Goal: Transaction & Acquisition: Purchase product/service

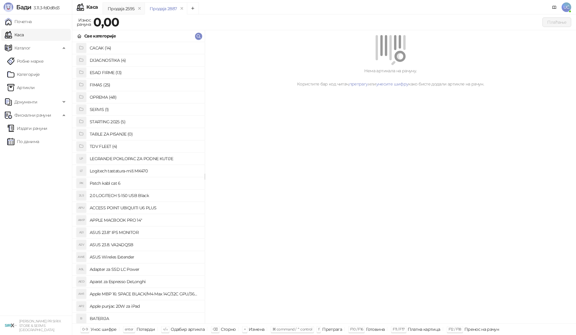
click at [107, 98] on h4 "OPREMA (48)" at bounding box center [145, 97] width 110 height 10
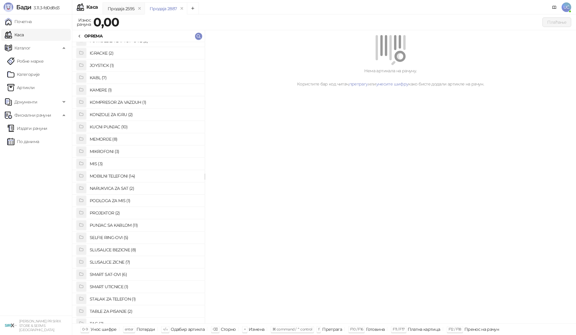
scroll to position [210, 0]
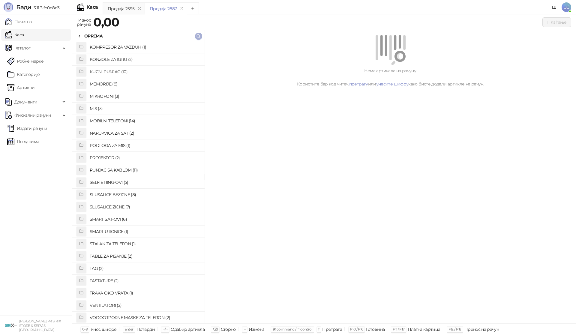
click at [200, 36] on icon "button" at bounding box center [198, 36] width 5 height 5
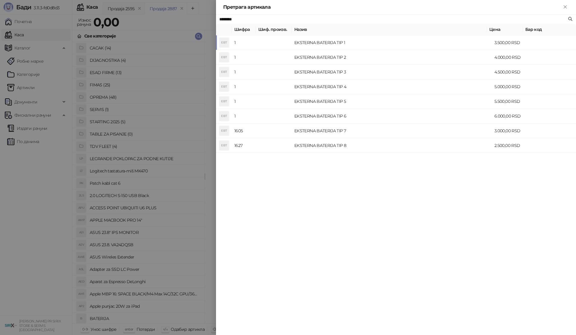
type input "********"
drag, startPoint x: 140, startPoint y: 173, endPoint x: 101, endPoint y: 101, distance: 82.0
click at [139, 172] on div at bounding box center [288, 167] width 576 height 335
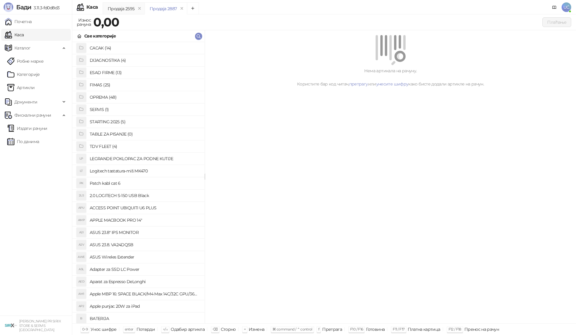
click at [109, 96] on h4 "OPREMA (48)" at bounding box center [145, 97] width 110 height 10
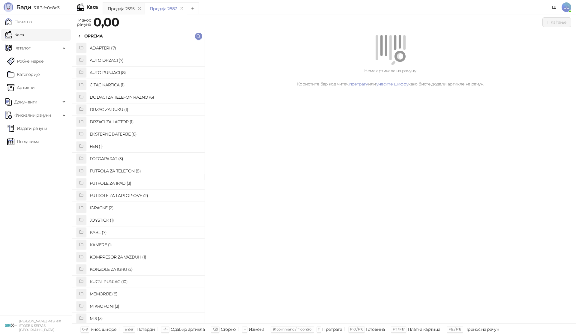
click at [96, 233] on h4 "KABL (7)" at bounding box center [145, 233] width 110 height 10
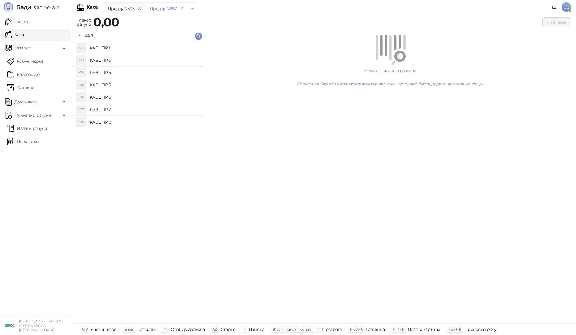
click at [124, 47] on h4 "KABL TIP 1" at bounding box center [145, 48] width 110 height 10
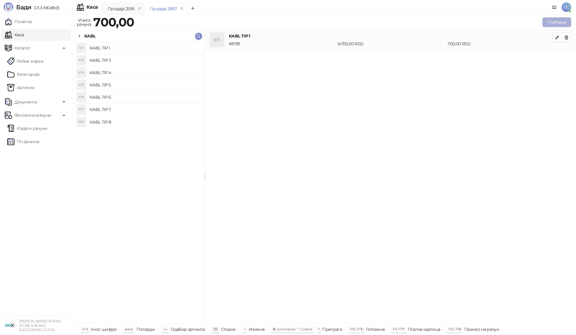
click at [566, 21] on button "Плаћање" at bounding box center [556, 22] width 29 height 10
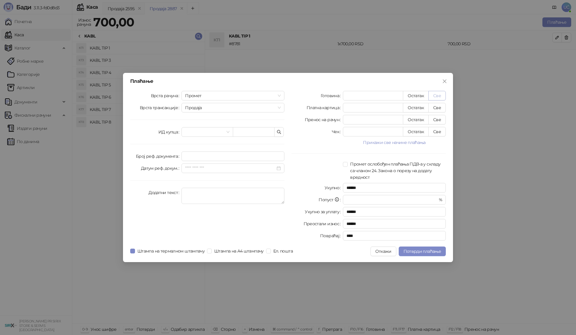
click at [436, 96] on button "Све" at bounding box center [436, 96] width 17 height 10
type input "***"
type input "****"
click at [429, 111] on button "Све" at bounding box center [436, 108] width 17 height 10
type input "*"
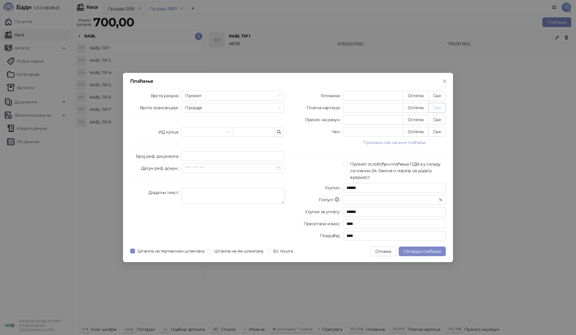
type input "***"
click at [430, 251] on span "Потврди плаћање" at bounding box center [421, 251] width 37 height 5
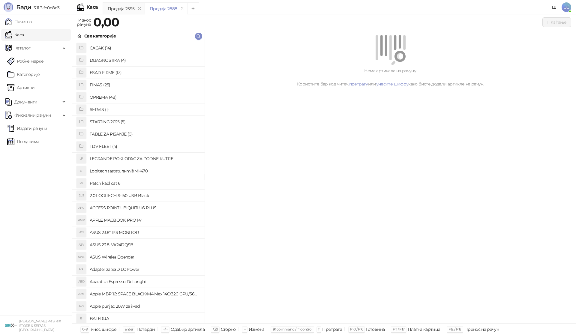
click at [105, 99] on h4 "OPREMA (48)" at bounding box center [145, 97] width 110 height 10
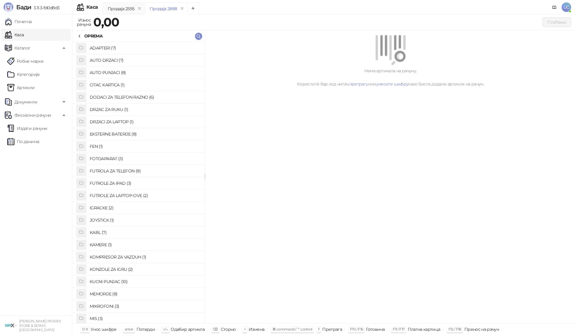
click at [99, 231] on h4 "KABL (7)" at bounding box center [145, 233] width 110 height 10
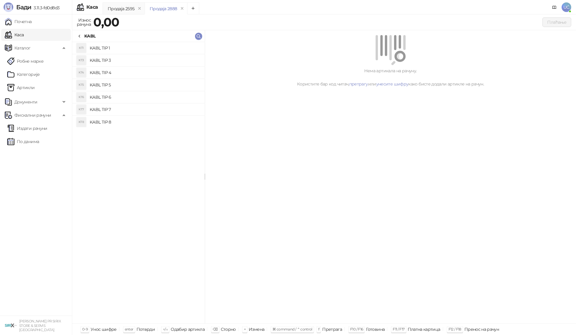
click at [117, 64] on h4 "KABL TIP 3" at bounding box center [145, 60] width 110 height 10
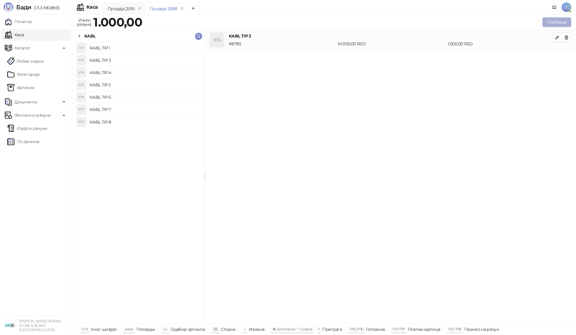
click at [553, 23] on button "Плаћање" at bounding box center [556, 22] width 29 height 10
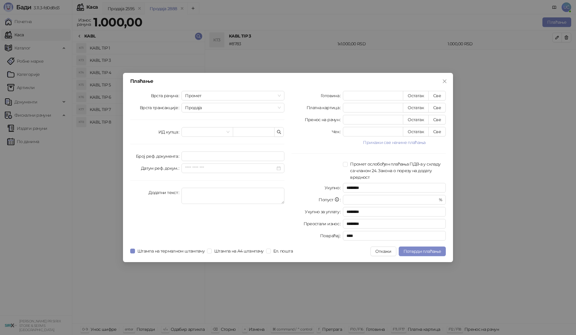
drag, startPoint x: 442, startPoint y: 84, endPoint x: 533, endPoint y: 34, distance: 103.8
click at [442, 84] on button "Close" at bounding box center [445, 81] width 10 height 10
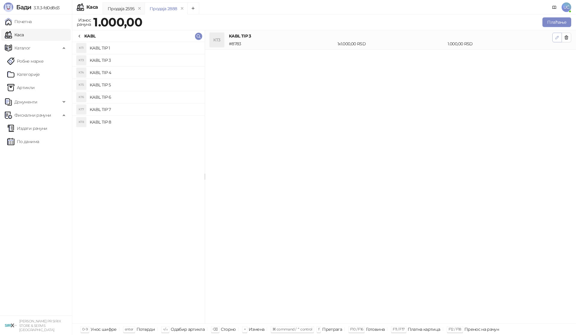
click at [557, 39] on icon "button" at bounding box center [556, 37] width 3 height 3
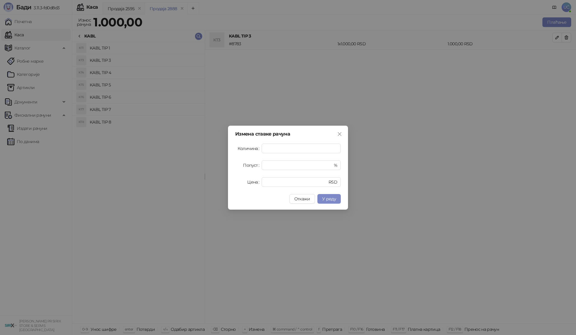
type input "*"
click at [325, 200] on span "У реду" at bounding box center [329, 198] width 14 height 5
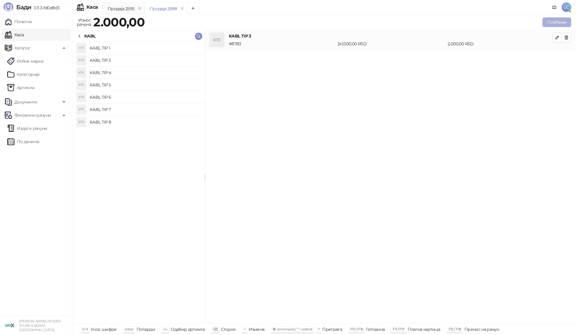
click at [560, 21] on button "Плаћање" at bounding box center [556, 22] width 29 height 10
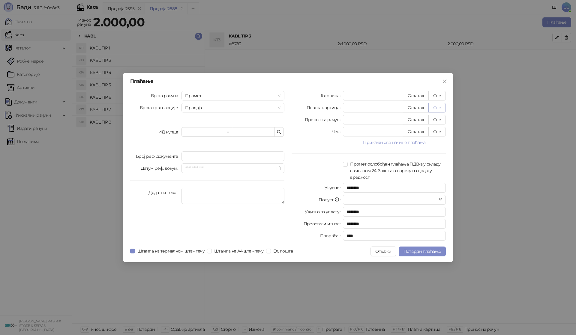
click at [437, 108] on button "Све" at bounding box center [436, 108] width 17 height 10
type input "****"
click at [411, 248] on button "Потврди плаћање" at bounding box center [422, 252] width 47 height 10
